Goal: Information Seeking & Learning: Learn about a topic

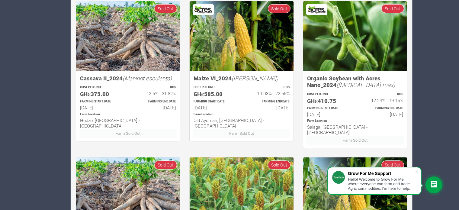
scroll to position [419, 0]
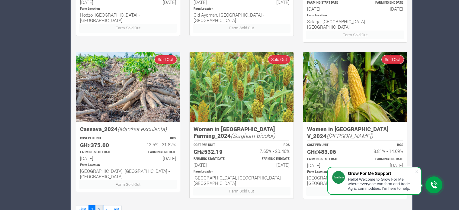
click at [101, 205] on link "2" at bounding box center [98, 209] width 7 height 9
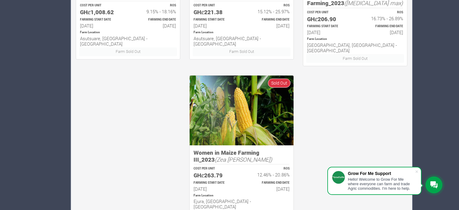
scroll to position [419, 0]
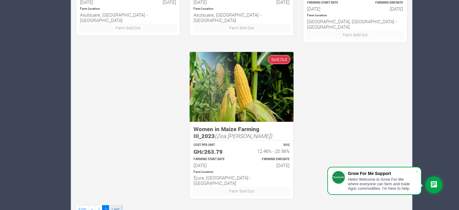
click at [114, 205] on link "Last" at bounding box center [115, 209] width 13 height 9
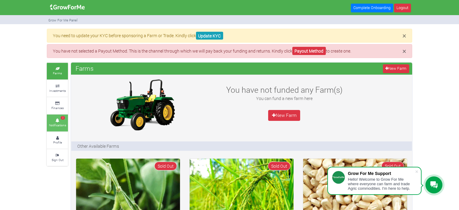
click at [55, 119] on icon at bounding box center [57, 120] width 18 height 3
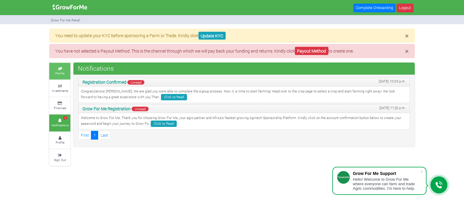
click at [62, 72] on small "Farms" at bounding box center [59, 73] width 9 height 4
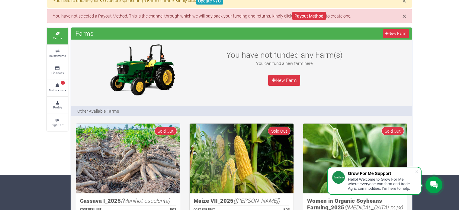
scroll to position [31, 0]
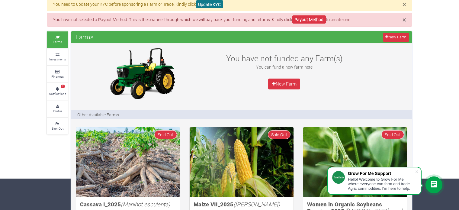
click at [218, 2] on link "Update KYC" at bounding box center [209, 4] width 27 height 8
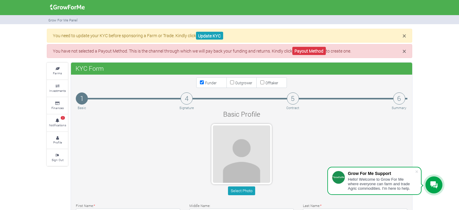
click at [234, 82] on label "Outgrower" at bounding box center [242, 82] width 31 height 11
click at [234, 82] on input "Outgrower" at bounding box center [232, 82] width 4 height 4
checkbox input "true"
click at [61, 72] on small "Farms" at bounding box center [57, 73] width 9 height 4
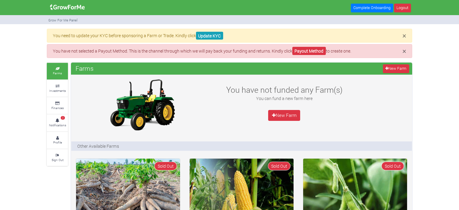
scroll to position [47, 0]
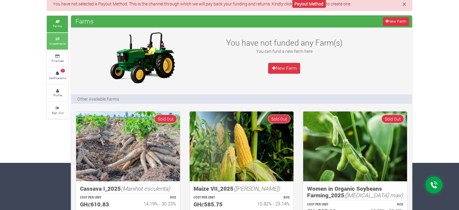
click at [53, 36] on link "Investments" at bounding box center [57, 41] width 21 height 17
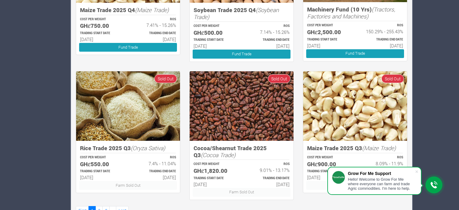
scroll to position [381, 0]
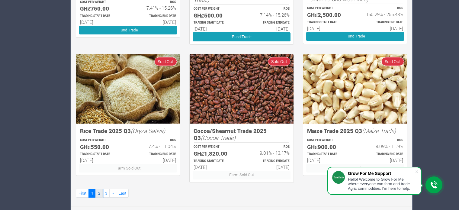
click at [98, 193] on link "2" at bounding box center [98, 193] width 7 height 9
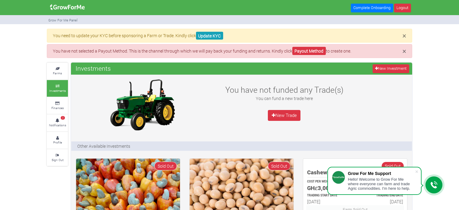
click at [145, 65] on div "Investments New Investment" at bounding box center [241, 69] width 341 height 12
click at [64, 116] on span "2" at bounding box center [63, 118] width 4 height 4
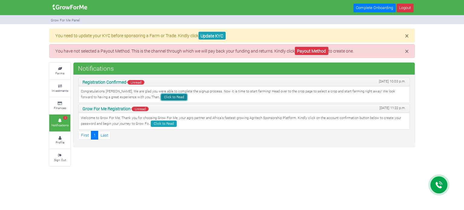
click at [161, 95] on link "Click to Read" at bounding box center [174, 97] width 26 height 6
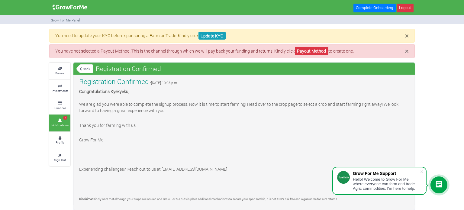
click at [80, 66] on link "Back" at bounding box center [84, 69] width 17 height 10
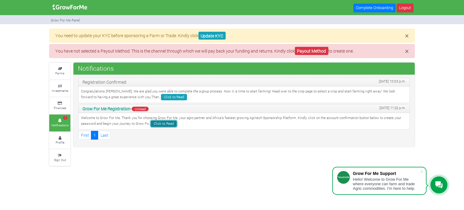
click at [159, 125] on link "Click to Read" at bounding box center [164, 124] width 26 height 6
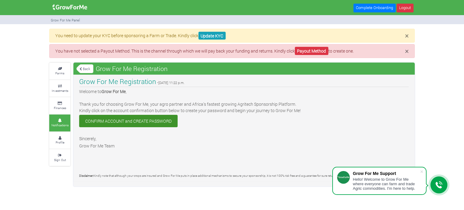
click at [159, 125] on link "CONFIRM ACCOUNT and CREATE PASSWORD" at bounding box center [128, 121] width 98 height 12
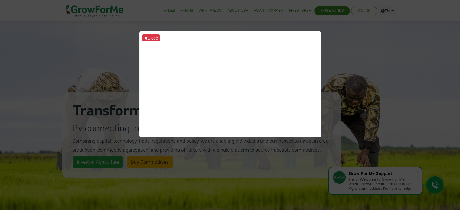
click at [117, 87] on div "Close" at bounding box center [230, 105] width 460 height 210
click at [148, 37] on button "Close" at bounding box center [150, 37] width 17 height 7
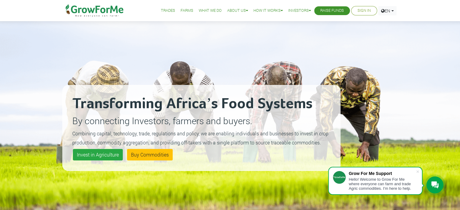
scroll to position [8, 0]
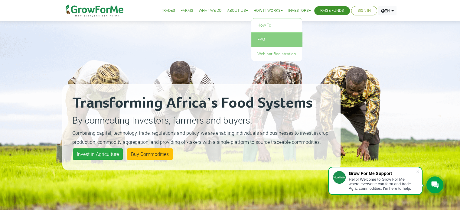
click at [259, 36] on link "FAQ" at bounding box center [276, 40] width 51 height 14
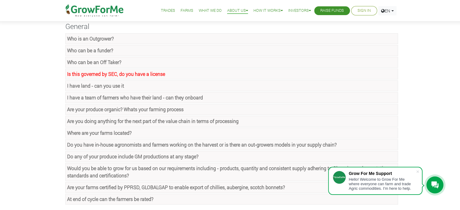
scroll to position [41, 0]
click at [171, 37] on link "Who is an Outgrower?" at bounding box center [231, 38] width 332 height 11
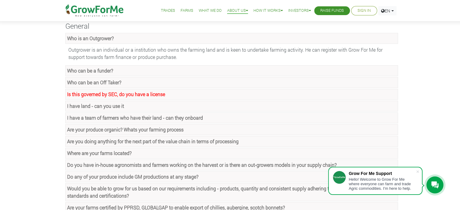
click at [140, 71] on link "Who can be a funder?" at bounding box center [231, 70] width 332 height 11
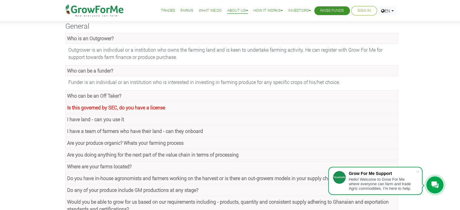
click at [124, 96] on link "Who can be an Off Taker?" at bounding box center [231, 95] width 332 height 11
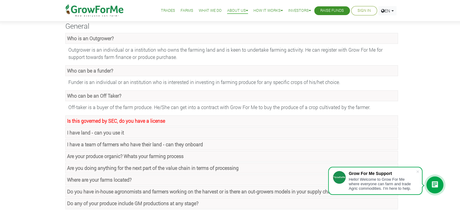
click at [137, 123] on link "Is this governed by SEC, do you have a license" at bounding box center [231, 120] width 332 height 11
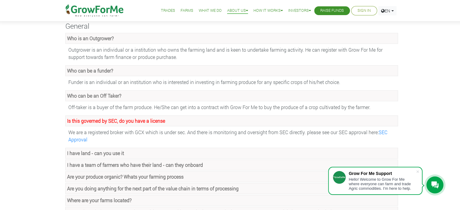
click at [208, 150] on link "I have land - can you use it" at bounding box center [231, 153] width 332 height 11
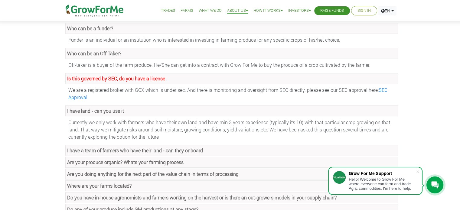
scroll to position [83, 0]
click at [203, 147] on link "I have a team of farmers who have their land - can they onboard" at bounding box center [231, 150] width 332 height 11
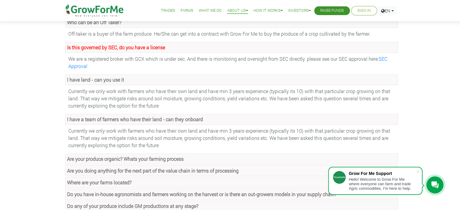
scroll to position [115, 0]
drag, startPoint x: 203, startPoint y: 124, endPoint x: 183, endPoint y: 95, distance: 35.0
click at [183, 95] on div "Currently we only work with farmers who have their own land and have min 3 year…" at bounding box center [231, 98] width 332 height 25
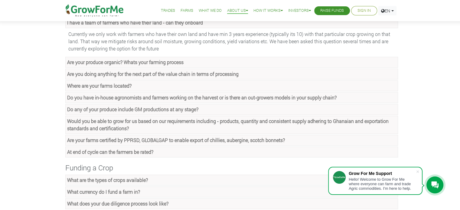
scroll to position [211, 0]
click at [149, 81] on link "Where are your farms located?" at bounding box center [231, 85] width 332 height 11
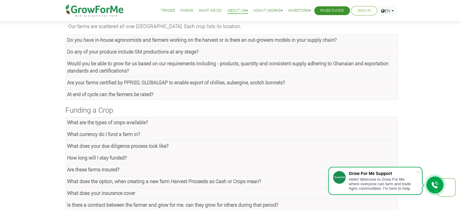
scroll to position [304, 0]
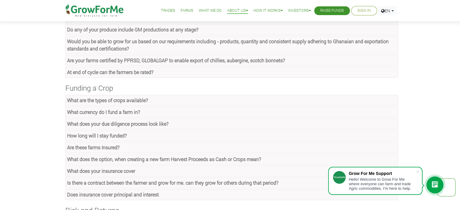
click at [144, 99] on strong "What are the types of crops available?" at bounding box center [107, 100] width 81 height 6
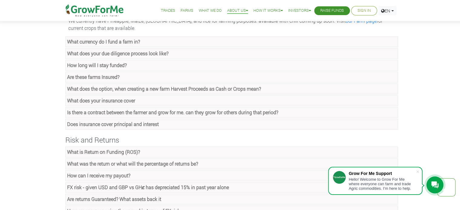
scroll to position [396, 0]
click at [202, 95] on link "What does your insurance cover" at bounding box center [231, 100] width 332 height 11
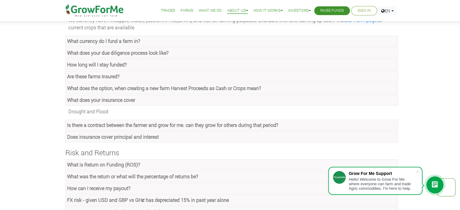
click at [176, 124] on strong "Is there a contract between the farmer and grow for me. can they grow for other…" at bounding box center [172, 125] width 211 height 6
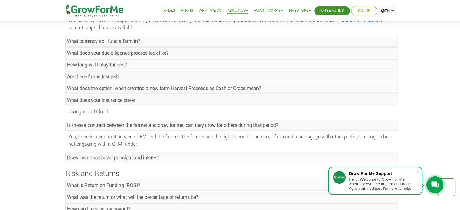
click at [166, 154] on link "Does insurance cover principal and interest" at bounding box center [231, 157] width 332 height 11
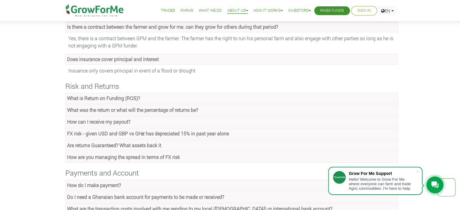
scroll to position [494, 0]
click at [215, 95] on link "What is Return on Funding (ROS)?" at bounding box center [231, 97] width 332 height 11
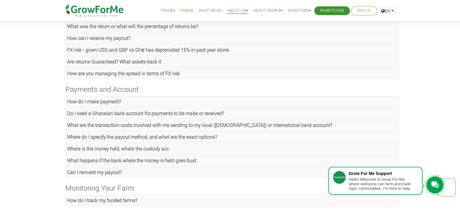
scroll to position [591, 0]
click at [191, 96] on link "How do I make payment?" at bounding box center [231, 101] width 332 height 11
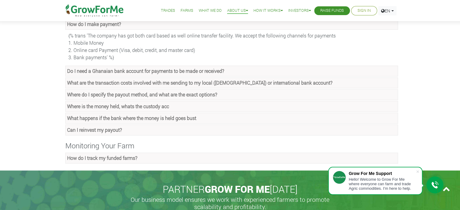
scroll to position [668, 0]
click at [121, 124] on link "Can I reinvest my payout?" at bounding box center [231, 129] width 332 height 11
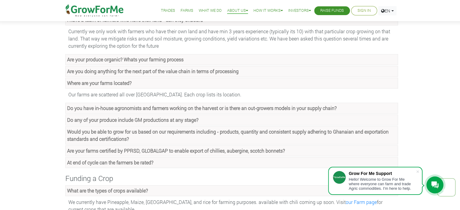
scroll to position [0, 0]
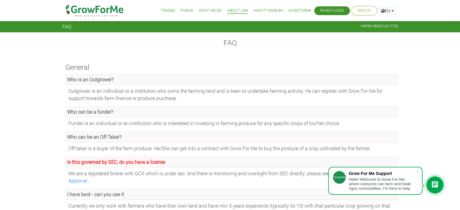
click at [182, 11] on link "Farms" at bounding box center [186, 11] width 13 height 6
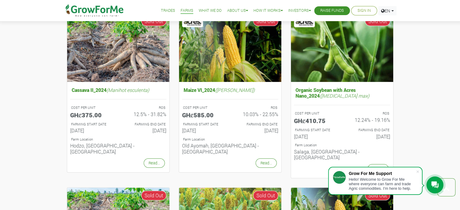
scroll to position [247, 0]
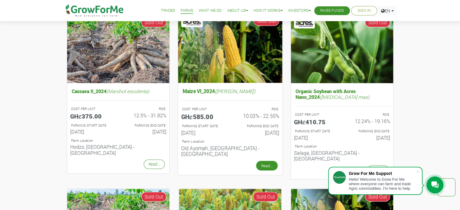
click at [257, 161] on link "Read..." at bounding box center [266, 166] width 21 height 10
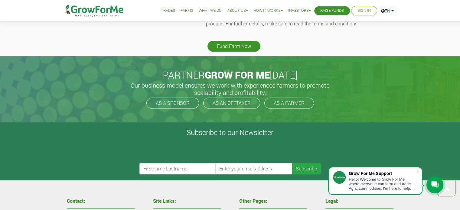
scroll to position [256, 0]
click at [286, 92] on h5 "Our business model ensures we work with experienced farmers to promote scalabil…" at bounding box center [229, 89] width 211 height 15
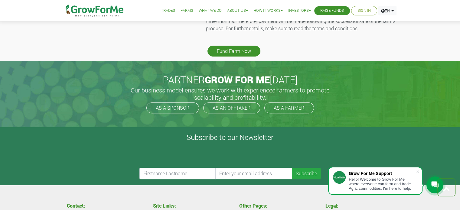
scroll to position [251, 0]
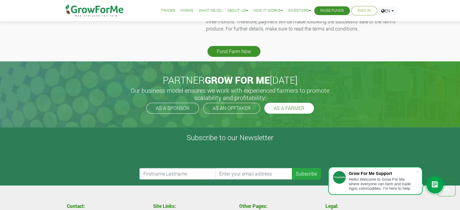
click at [282, 108] on link "AS A FARMER" at bounding box center [289, 108] width 50 height 11
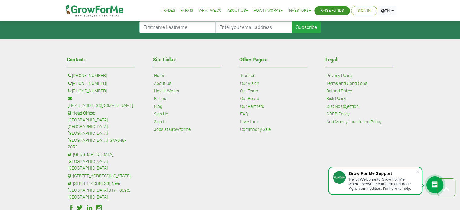
scroll to position [375, 0]
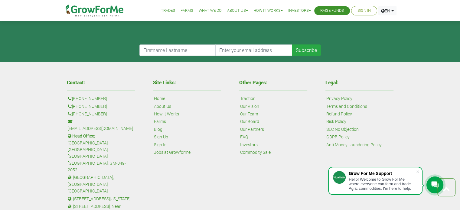
drag, startPoint x: 107, startPoint y: 120, endPoint x: 133, endPoint y: 110, distance: 27.8
click at [133, 110] on div "Contact: : +1 38 532 73478 : +447868813772 : +233 24 243 6884 : sales@growforme…" at bounding box center [100, 165] width 77 height 177
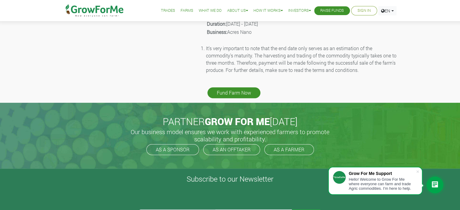
scroll to position [210, 0]
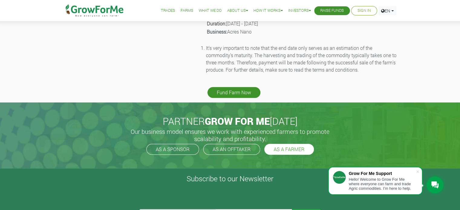
click at [275, 148] on link "AS A FARMER" at bounding box center [289, 149] width 50 height 11
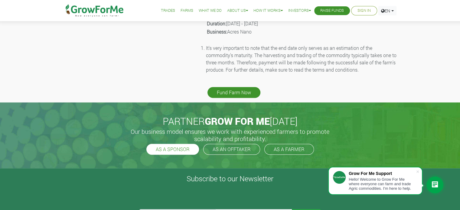
click at [169, 153] on link "AS A SPONSOR" at bounding box center [172, 149] width 53 height 11
